Goal: Feedback & Contribution: Submit feedback/report problem

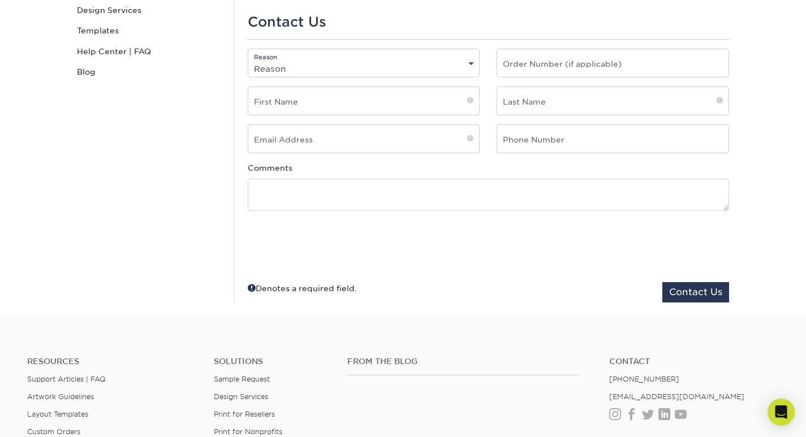
scroll to position [226, 0]
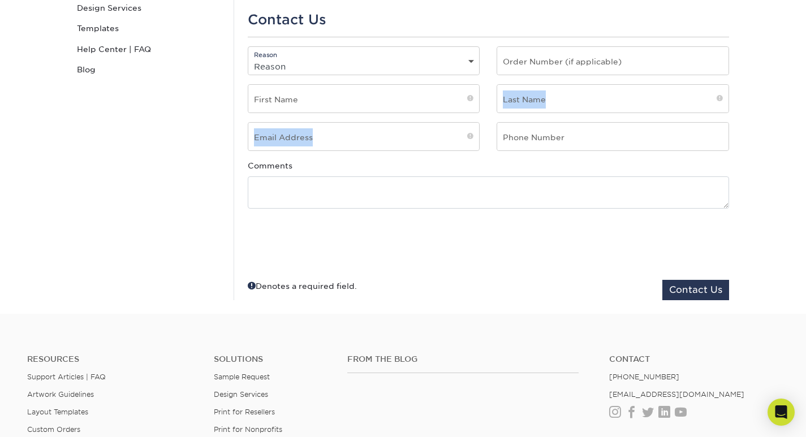
drag, startPoint x: 334, startPoint y: 123, endPoint x: 463, endPoint y: 166, distance: 135.7
click at [335, 126] on fieldset "Reason Reason General File Preparation Order Status Online Design Issue with yo…" at bounding box center [488, 173] width 481 height 254
drag, startPoint x: 377, startPoint y: 155, endPoint x: 440, endPoint y: 166, distance: 64.3
click at [403, 160] on fieldset "Reason Reason General File Preparation Order Status Online Design Issue with yo…" at bounding box center [488, 173] width 481 height 254
drag, startPoint x: 302, startPoint y: 113, endPoint x: 495, endPoint y: 158, distance: 197.9
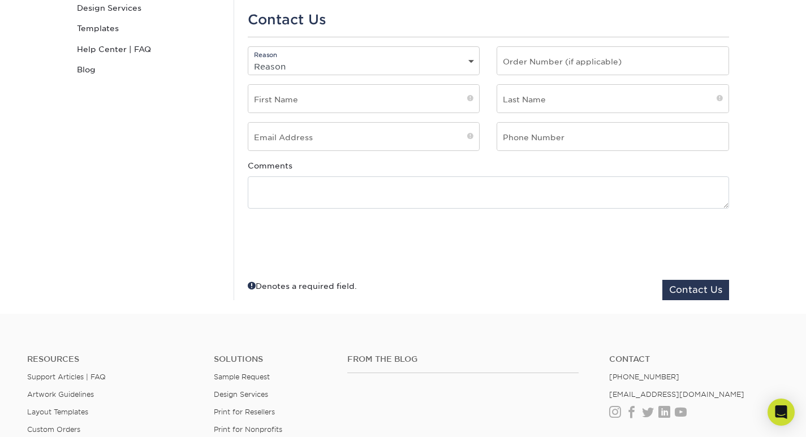
click at [389, 134] on fieldset "Reason Reason General File Preparation Order Status Online Design Issue with yo…" at bounding box center [488, 173] width 481 height 254
drag, startPoint x: 393, startPoint y: 142, endPoint x: 452, endPoint y: 148, distance: 59.6
click at [429, 144] on input "email" at bounding box center [363, 137] width 231 height 28
type input "jessicaseocarnerdigital@gmail.com"
type input "Jessica"
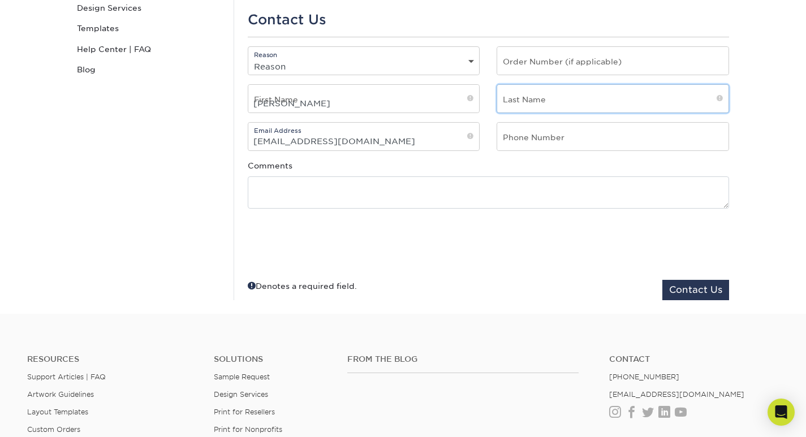
type input "Carner"
type input "2356895054"
drag, startPoint x: 303, startPoint y: 37, endPoint x: 309, endPoint y: 63, distance: 26.7
click at [302, 39] on div "For general questions or information about an existing order, Please complete t…" at bounding box center [488, 97] width 509 height 405
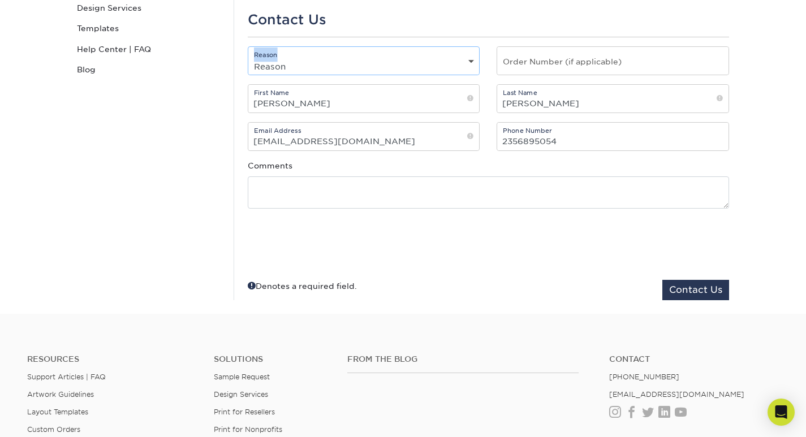
drag, startPoint x: 309, startPoint y: 63, endPoint x: 325, endPoint y: 67, distance: 15.9
click at [325, 67] on select "Reason General File Preparation Order Status Online Design Issue with your prin…" at bounding box center [363, 66] width 231 height 16
select select "General"
click at [248, 58] on select "Reason General File Preparation Order Status Online Design Issue with your prin…" at bounding box center [363, 66] width 231 height 16
drag, startPoint x: 662, startPoint y: 66, endPoint x: 697, endPoint y: 84, distance: 38.7
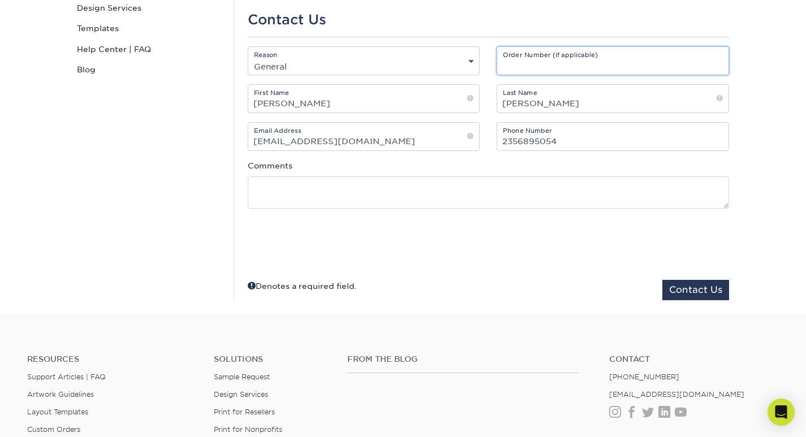
click at [668, 73] on input "text" at bounding box center [612, 61] width 231 height 28
click at [579, 81] on div "Order Number (if applicable)" at bounding box center [612, 65] width 249 height 38
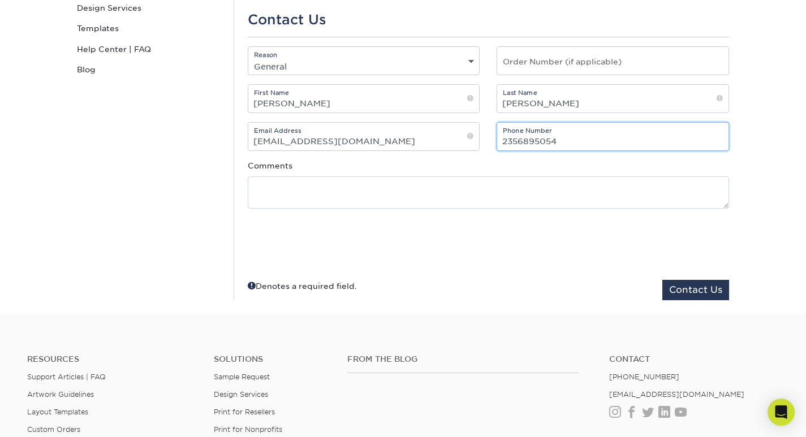
click at [537, 141] on input "2356895054" at bounding box center [612, 137] width 231 height 28
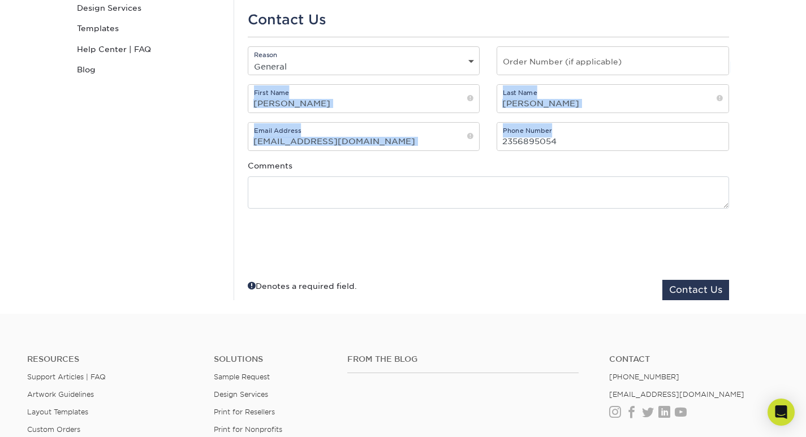
drag, startPoint x: 527, startPoint y: 152, endPoint x: 585, endPoint y: 72, distance: 98.4
click at [585, 72] on fieldset "Reason Reason General File Preparation Order Status Online Design Issue with yo…" at bounding box center [488, 173] width 481 height 254
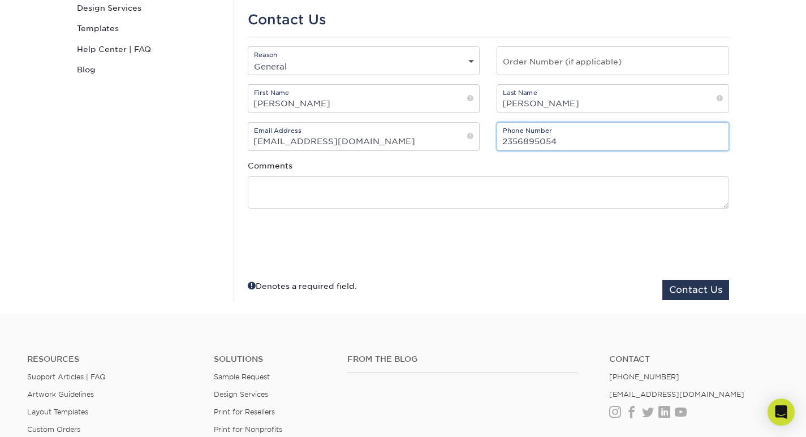
click at [535, 145] on input "2356895054" at bounding box center [612, 137] width 231 height 28
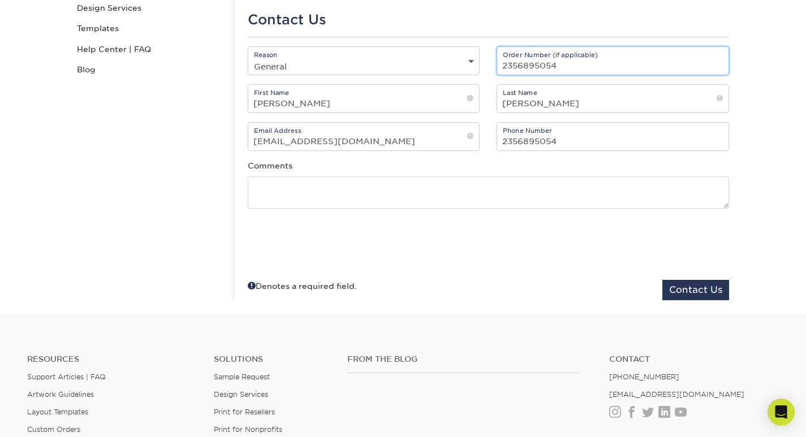
type input "2356895054"
drag, startPoint x: 378, startPoint y: 212, endPoint x: 378, endPoint y: 195, distance: 17.5
click at [378, 207] on fieldset "Reason Reason General File Preparation Order Status Online Design Issue with yo…" at bounding box center [488, 173] width 481 height 254
click at [382, 171] on div "Comments" at bounding box center [488, 184] width 498 height 49
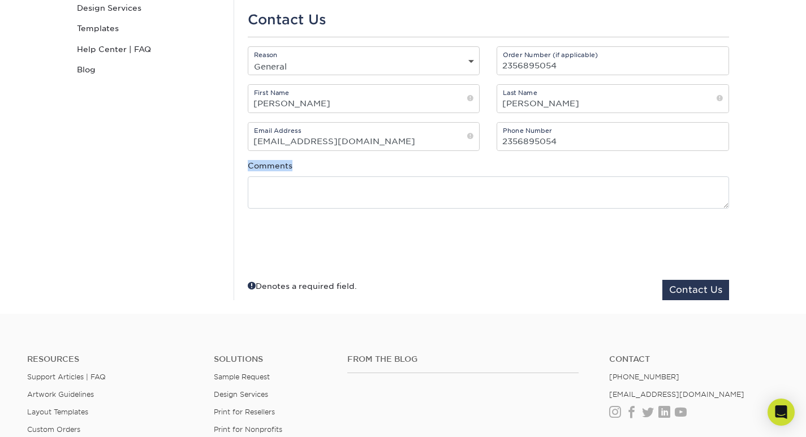
click at [382, 171] on div "Comments" at bounding box center [488, 184] width 498 height 49
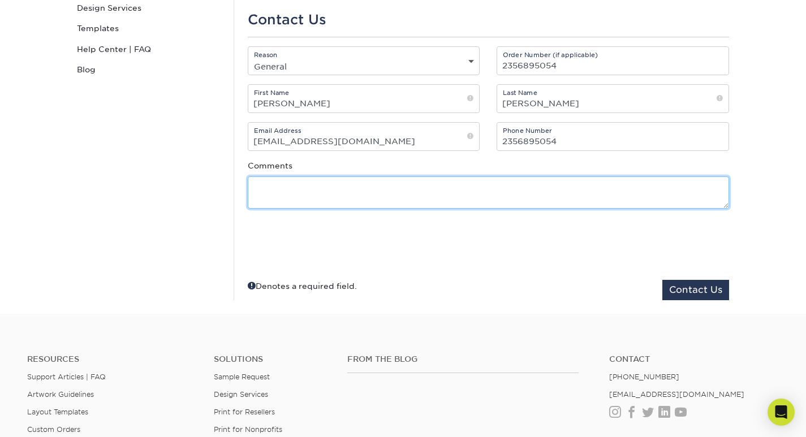
click at [381, 181] on textarea at bounding box center [488, 192] width 481 height 32
paste textarea "Re: Drop Traffic Hi Good Morning, I have found some major errors that correspon…"
type textarea "Re: Drop Traffic Hi Good Morning, I have found some major errors that correspon…"
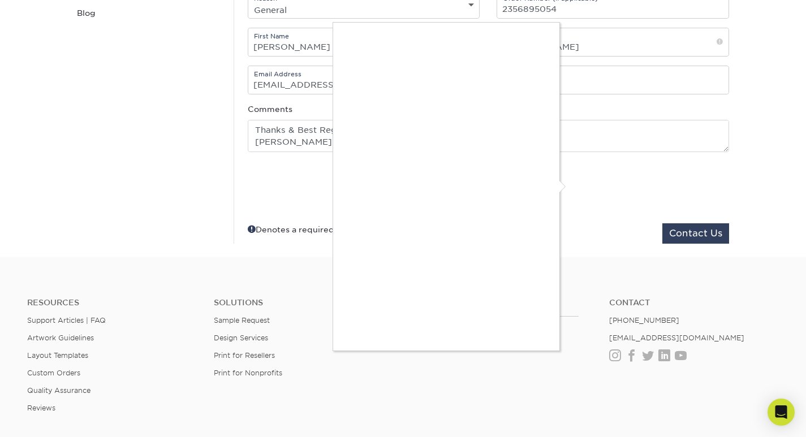
scroll to position [339, 0]
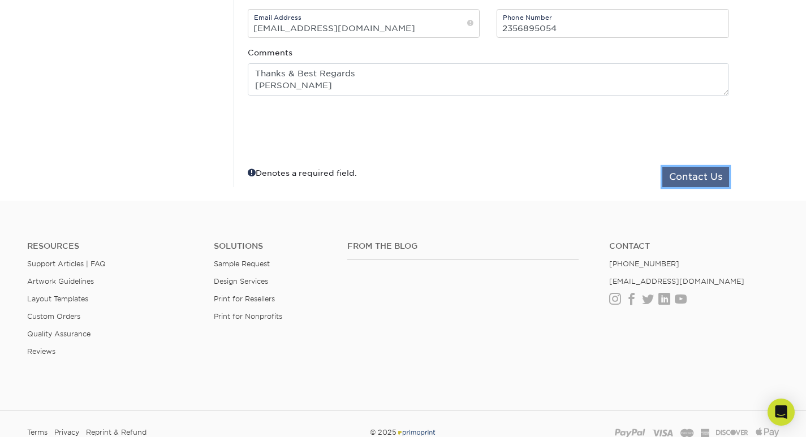
click at [702, 178] on button "Contact Us" at bounding box center [695, 177] width 67 height 20
click at [705, 180] on button "Contact Us" at bounding box center [695, 177] width 67 height 20
